Goal: Find specific page/section: Find specific page/section

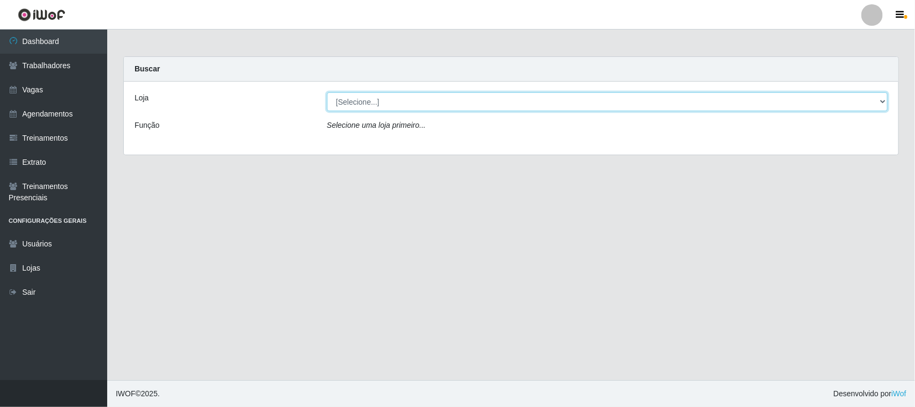
click at [885, 98] on select "[Selecione...] Nordestão - [GEOGRAPHIC_DATA]" at bounding box center [607, 101] width 561 height 19
select select "420"
click at [327, 92] on select "[Selecione...] Nordestão - [GEOGRAPHIC_DATA]" at bounding box center [607, 101] width 561 height 19
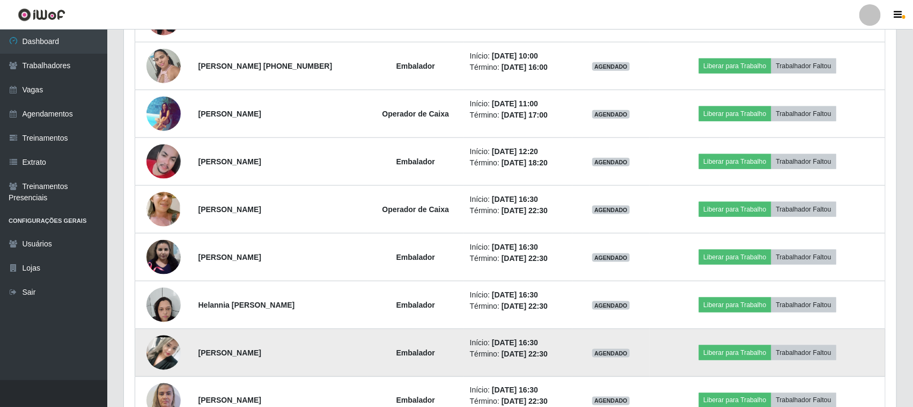
scroll to position [326, 0]
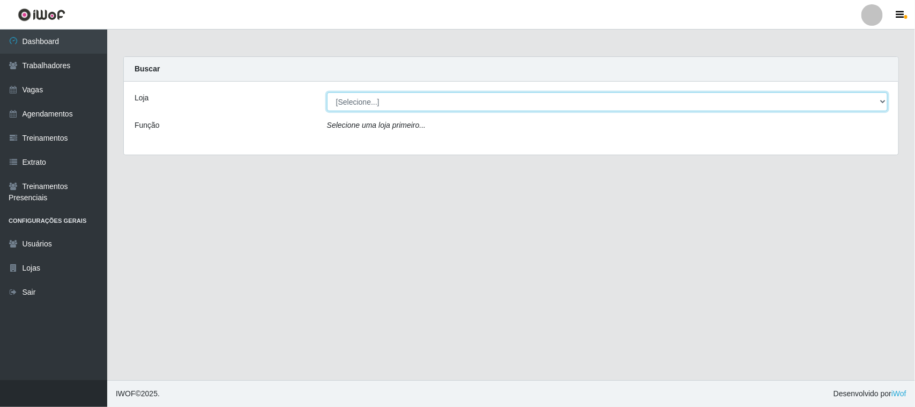
click at [881, 100] on select "[Selecione...] Nordestão - [GEOGRAPHIC_DATA]" at bounding box center [607, 101] width 561 height 19
select select "420"
click at [327, 92] on select "[Selecione...] Nordestão - [GEOGRAPHIC_DATA]" at bounding box center [607, 101] width 561 height 19
